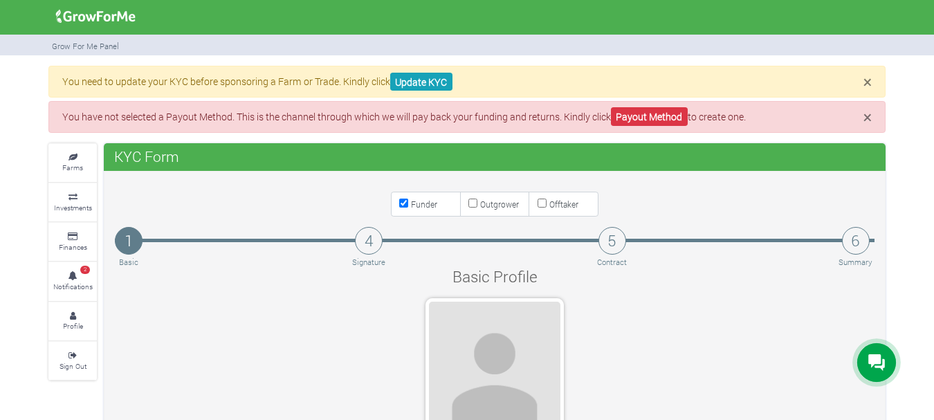
select select "[GEOGRAPHIC_DATA]"
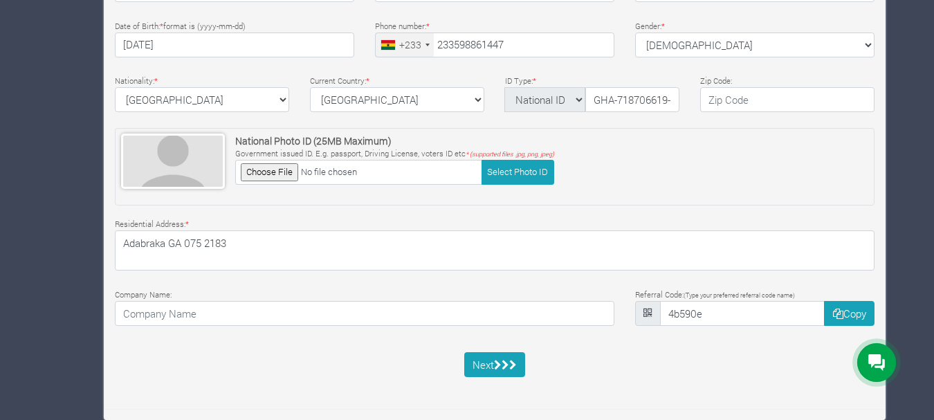
type input "59 886 1447"
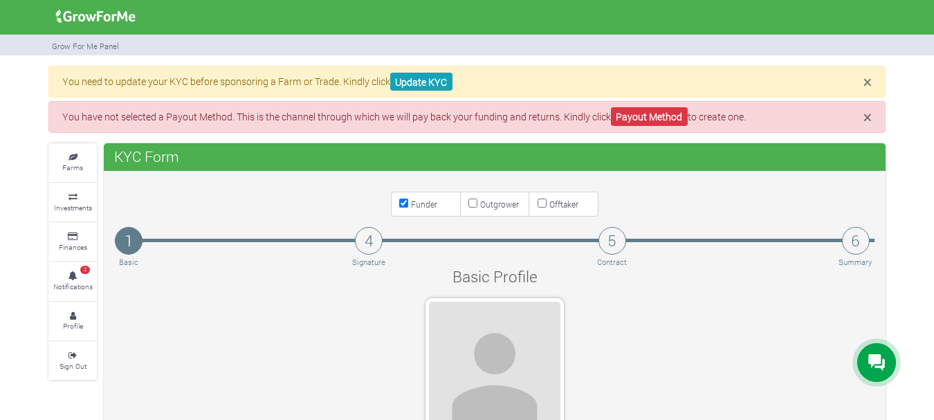
click at [526, 267] on h4 "Basic Profile" at bounding box center [494, 276] width 411 height 19
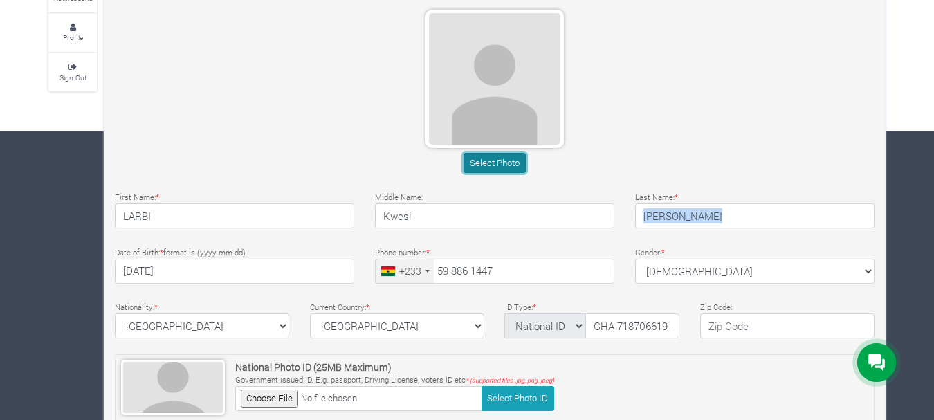
click at [484, 162] on button "Select Photo" at bounding box center [494, 163] width 62 height 20
